Goal: Task Accomplishment & Management: Manage account settings

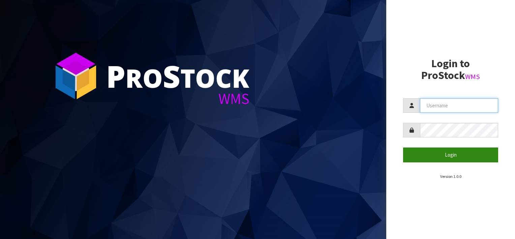
type input "[EMAIL_ADDRESS][DOMAIN_NAME]"
click at [441, 152] on button "Login" at bounding box center [450, 154] width 95 height 14
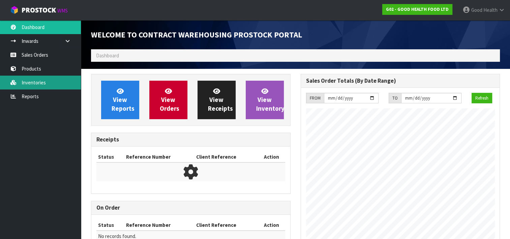
scroll to position [275, 209]
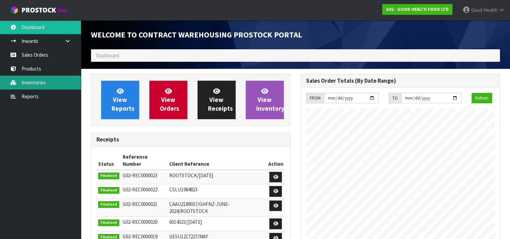
drag, startPoint x: 40, startPoint y: 83, endPoint x: 51, endPoint y: 89, distance: 12.5
click at [40, 83] on link "Inventories" at bounding box center [40, 82] width 81 height 14
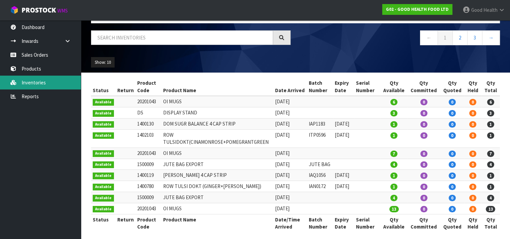
scroll to position [41, 0]
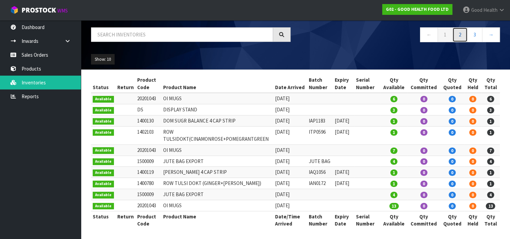
click at [457, 37] on link "2" at bounding box center [459, 34] width 15 height 14
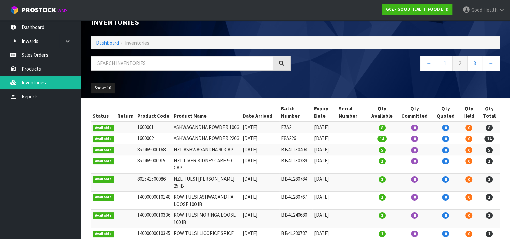
scroll to position [0, 0]
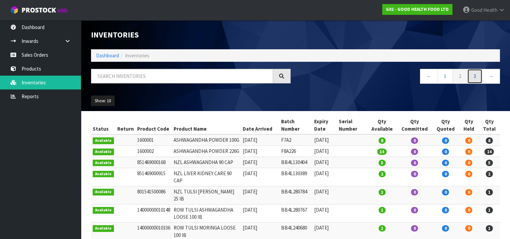
drag, startPoint x: 475, startPoint y: 80, endPoint x: 465, endPoint y: 84, distance: 10.8
click at [475, 80] on link "3" at bounding box center [474, 76] width 15 height 14
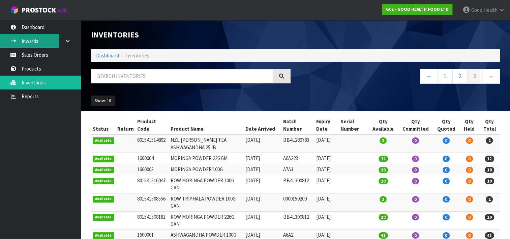
click at [34, 41] on link "Inwards" at bounding box center [40, 41] width 81 height 14
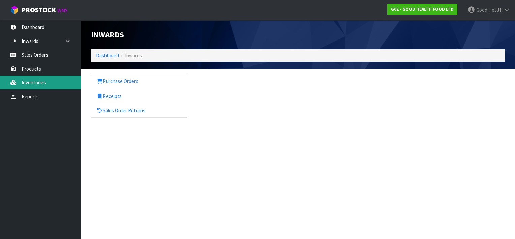
click at [32, 83] on link "Inventories" at bounding box center [40, 82] width 81 height 14
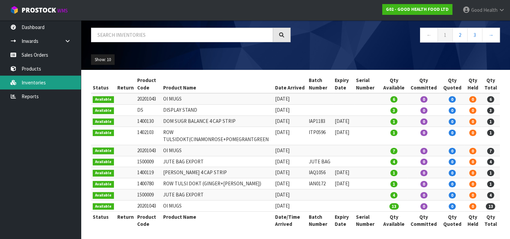
scroll to position [41, 0]
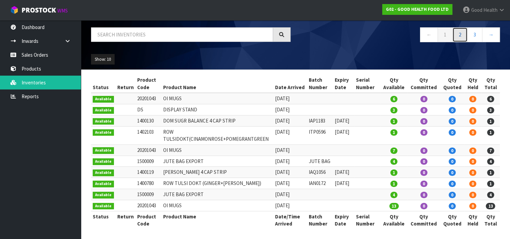
click at [463, 34] on link "2" at bounding box center [459, 34] width 15 height 14
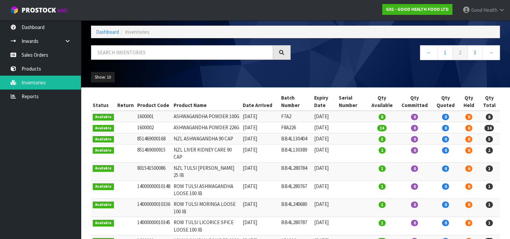
scroll to position [22, 0]
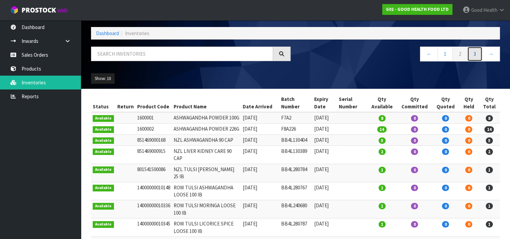
click at [474, 53] on link "3" at bounding box center [474, 53] width 15 height 14
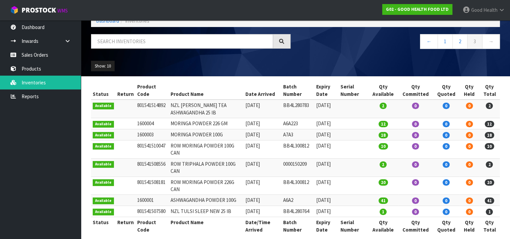
scroll to position [41, 0]
